Goal: Navigation & Orientation: Find specific page/section

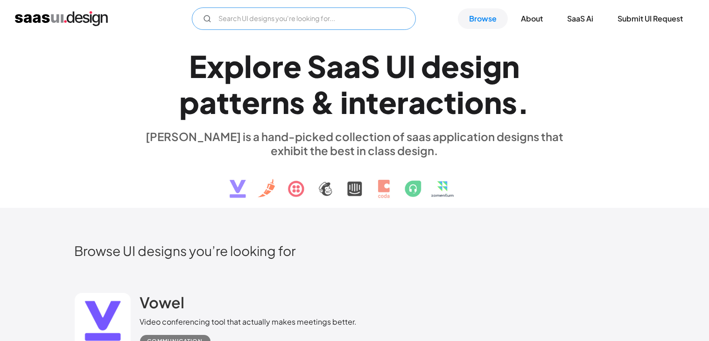
click at [235, 16] on input "Email Form" at bounding box center [304, 18] width 224 height 22
click at [93, 21] on img "home" at bounding box center [61, 18] width 93 height 15
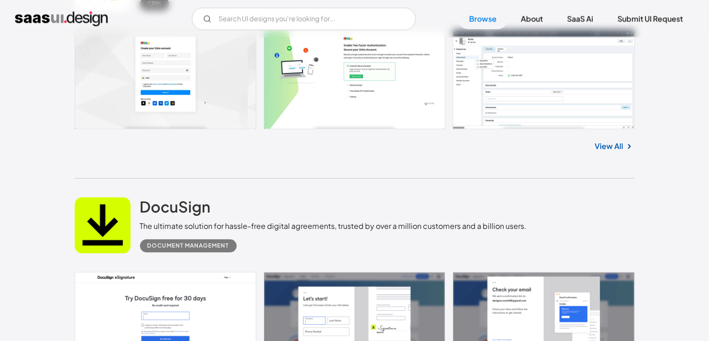
scroll to position [2054, 0]
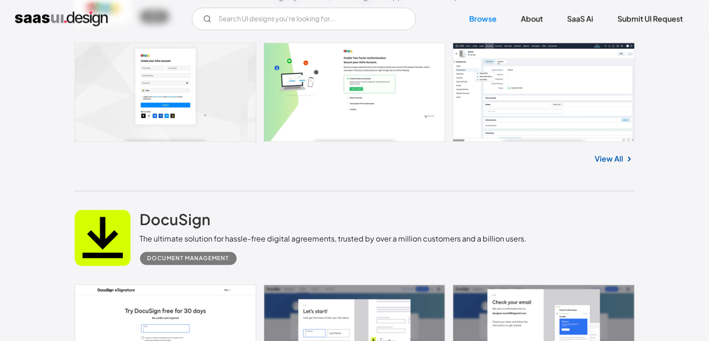
click at [211, 77] on link at bounding box center [355, 91] width 560 height 99
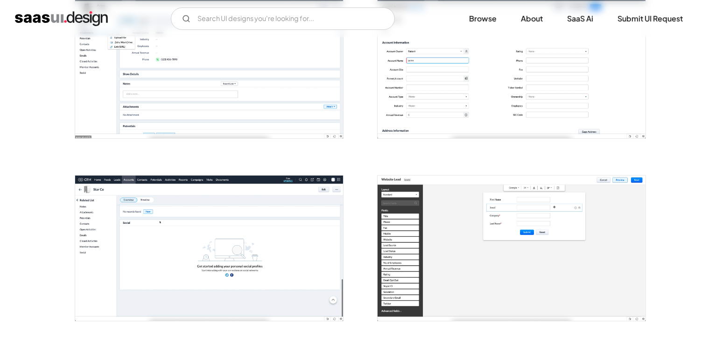
scroll to position [233, 0]
